Goal: Task Accomplishment & Management: Manage account settings

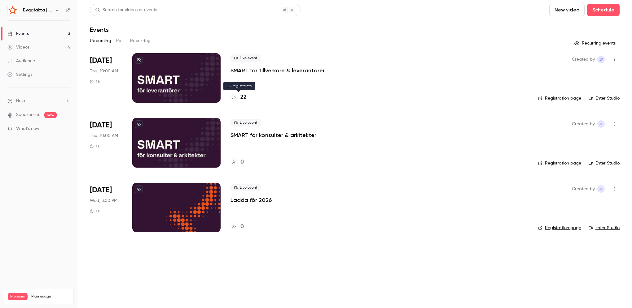
click at [244, 99] on h4 "22" at bounding box center [243, 97] width 6 height 8
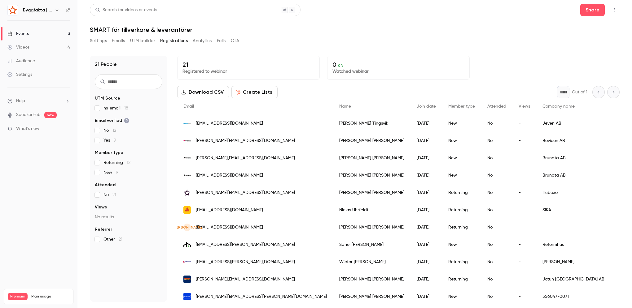
click at [507, 27] on h1 "SMART för tillverkare & leverantörer" at bounding box center [355, 29] width 530 height 7
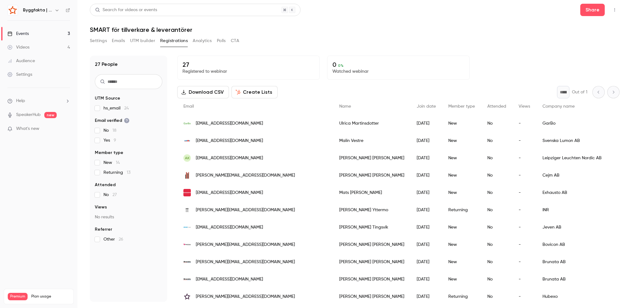
click at [129, 28] on h1 "SMART för tillverkare & leverantörer" at bounding box center [355, 29] width 530 height 7
click at [101, 41] on button "Settings" at bounding box center [98, 41] width 17 height 10
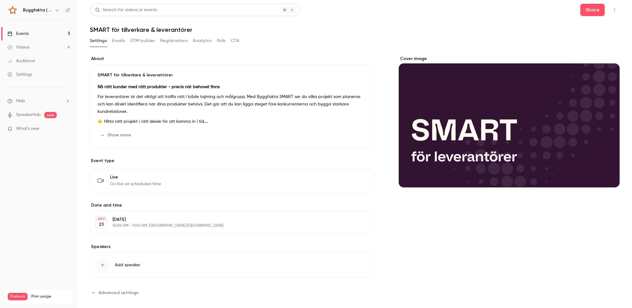
click at [204, 103] on p "För leverantörer är det viktigt att träffa rätt i både tajming och målgrupp. Me…" at bounding box center [232, 104] width 269 height 22
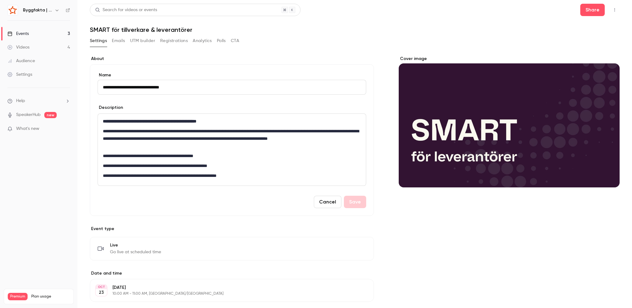
click at [130, 120] on strong "**********" at bounding box center [150, 121] width 94 height 4
click at [104, 117] on div "**********" at bounding box center [232, 150] width 268 height 72
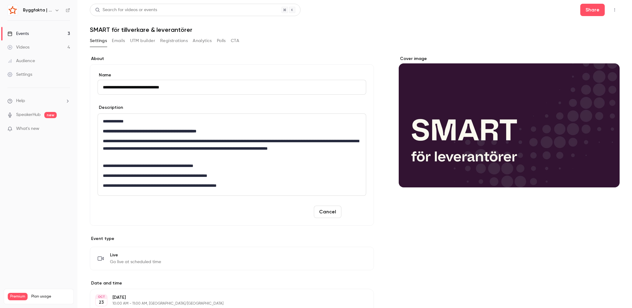
click at [354, 211] on button "Save" at bounding box center [355, 212] width 22 height 12
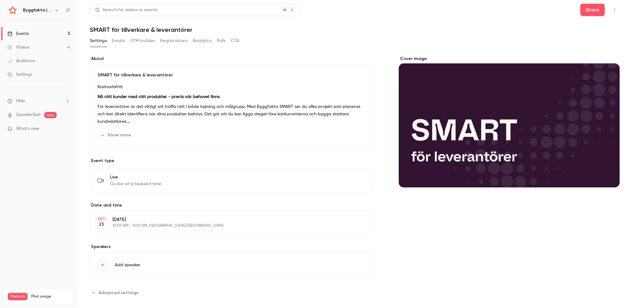
click at [295, 109] on p "För leverantörer är det viktigt att träffa rätt i både tajming och målgrupp. Me…" at bounding box center [232, 114] width 269 height 22
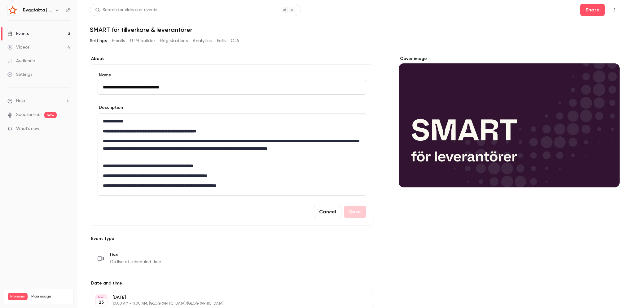
drag, startPoint x: 172, startPoint y: 116, endPoint x: 169, endPoint y: 120, distance: 5.2
click at [171, 118] on div "**********" at bounding box center [232, 155] width 268 height 82
click at [360, 216] on button "Save" at bounding box center [355, 212] width 22 height 12
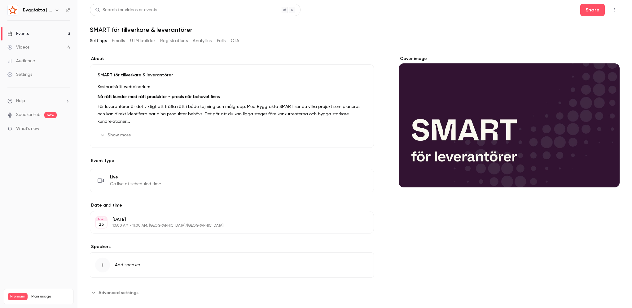
click at [66, 6] on div "Byggfakta | Powered by Hubexo" at bounding box center [38, 10] width 63 height 11
click at [65, 9] on div "Byggfakta | Powered by Hubexo" at bounding box center [38, 10] width 63 height 11
click at [68, 9] on icon at bounding box center [68, 10] width 4 height 4
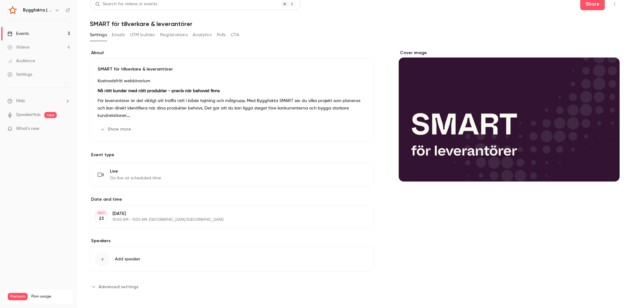
scroll to position [7, 0]
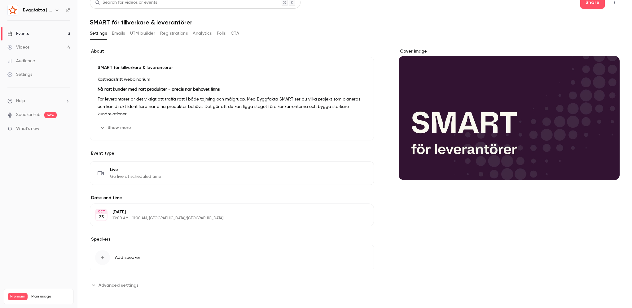
click at [118, 289] on button "Advanced settings" at bounding box center [116, 286] width 52 height 10
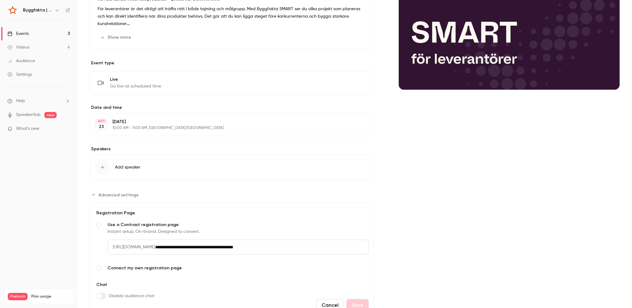
scroll to position [127, 0]
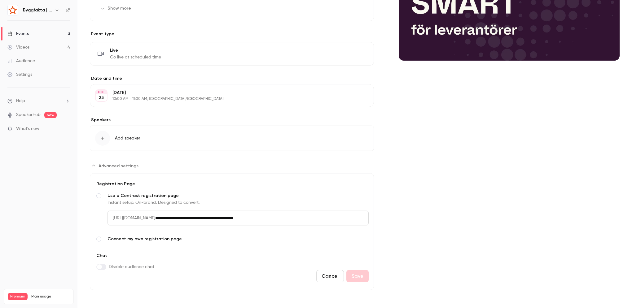
click at [99, 239] on span "Advanced settings" at bounding box center [98, 239] width 5 height 5
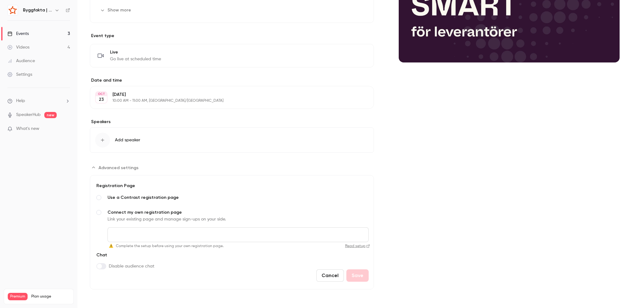
scroll to position [124, 0]
click at [101, 197] on div "Advanced settings" at bounding box center [98, 198] width 7 height 7
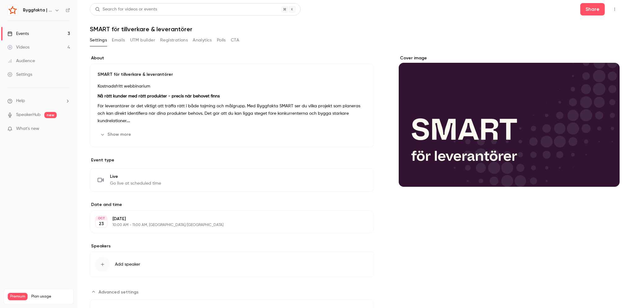
scroll to position [0, 0]
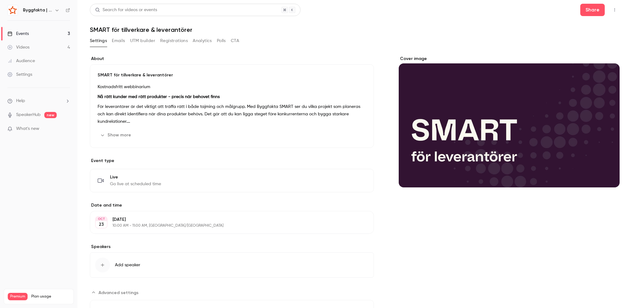
click at [119, 38] on button "Emails" at bounding box center [118, 41] width 13 height 10
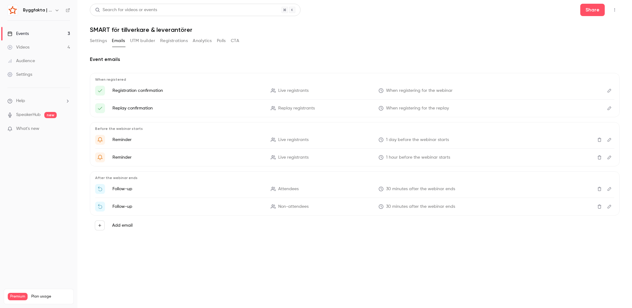
click at [172, 43] on button "Registrations" at bounding box center [174, 41] width 28 height 10
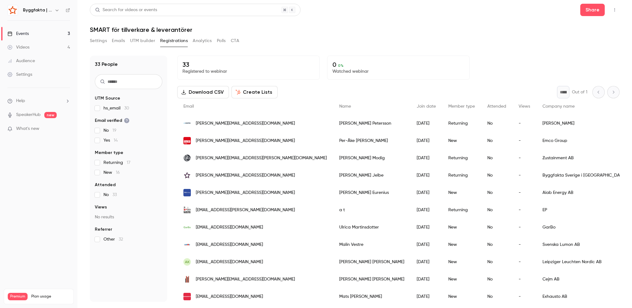
click at [207, 43] on button "Analytics" at bounding box center [202, 41] width 19 height 10
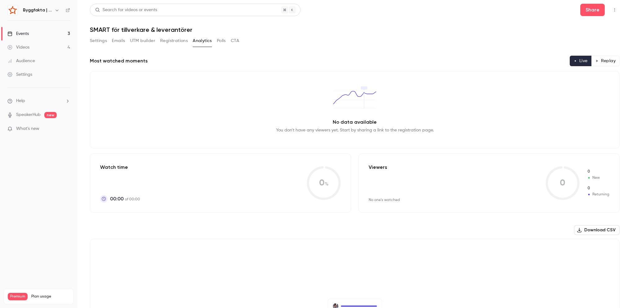
click at [227, 42] on div "Settings Emails UTM builder Registrations Analytics Polls CTA" at bounding box center [164, 41] width 149 height 10
click at [108, 43] on div "Settings Emails UTM builder Registrations Analytics Polls CTA" at bounding box center [164, 41] width 149 height 10
drag, startPoint x: 102, startPoint y: 44, endPoint x: 157, endPoint y: 33, distance: 56.5
click at [102, 43] on button "Settings" at bounding box center [98, 41] width 17 height 10
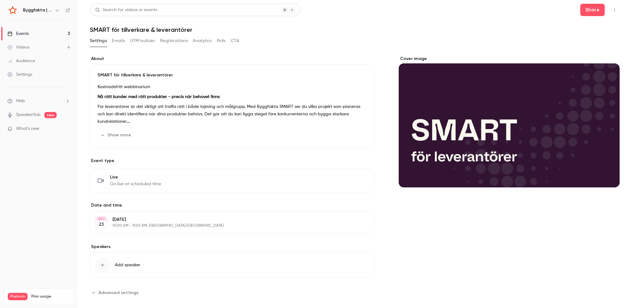
click at [612, 11] on icon "button" at bounding box center [614, 10] width 5 height 4
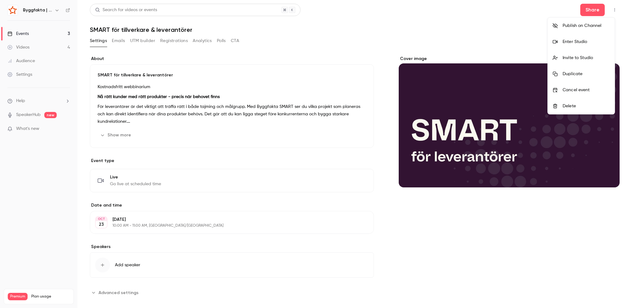
click at [582, 14] on div at bounding box center [316, 154] width 632 height 308
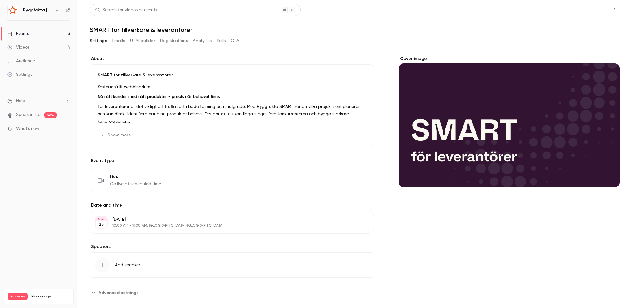
click at [584, 13] on button "Share" at bounding box center [592, 10] width 24 height 12
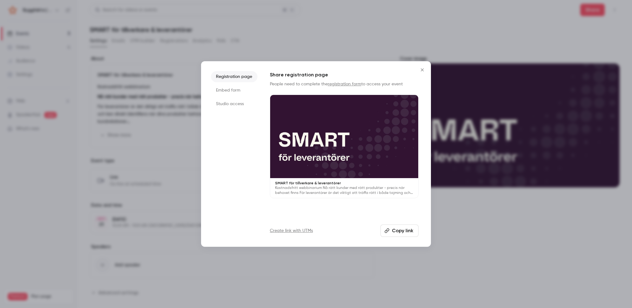
click at [223, 94] on li "Embed form" at bounding box center [234, 90] width 46 height 11
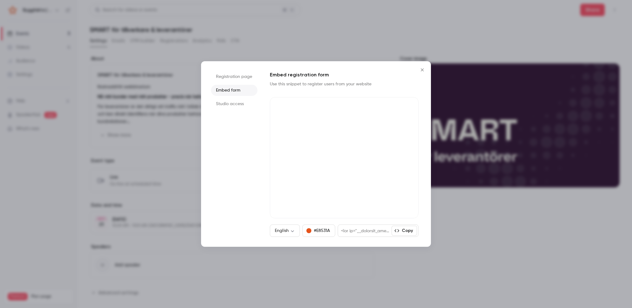
click at [227, 105] on li "Studio access" at bounding box center [234, 103] width 46 height 11
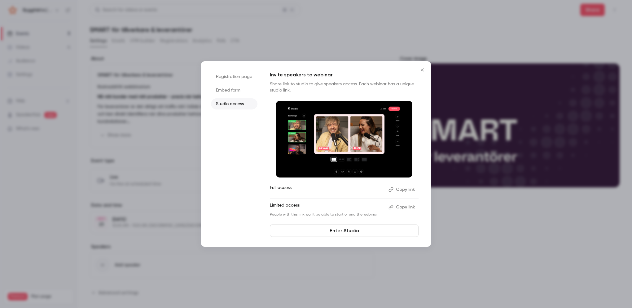
click at [422, 71] on icon "Close" at bounding box center [421, 70] width 7 height 5
